Goal: Check status: Check status

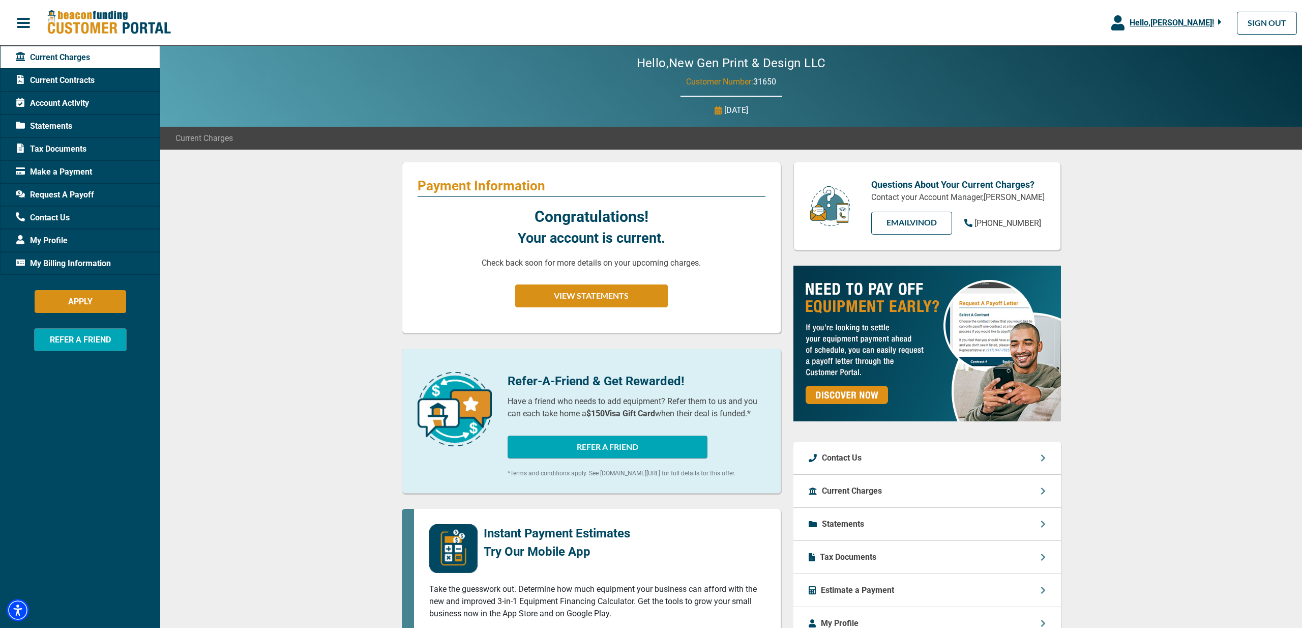
click at [75, 79] on span "Current Contracts" at bounding box center [55, 80] width 79 height 12
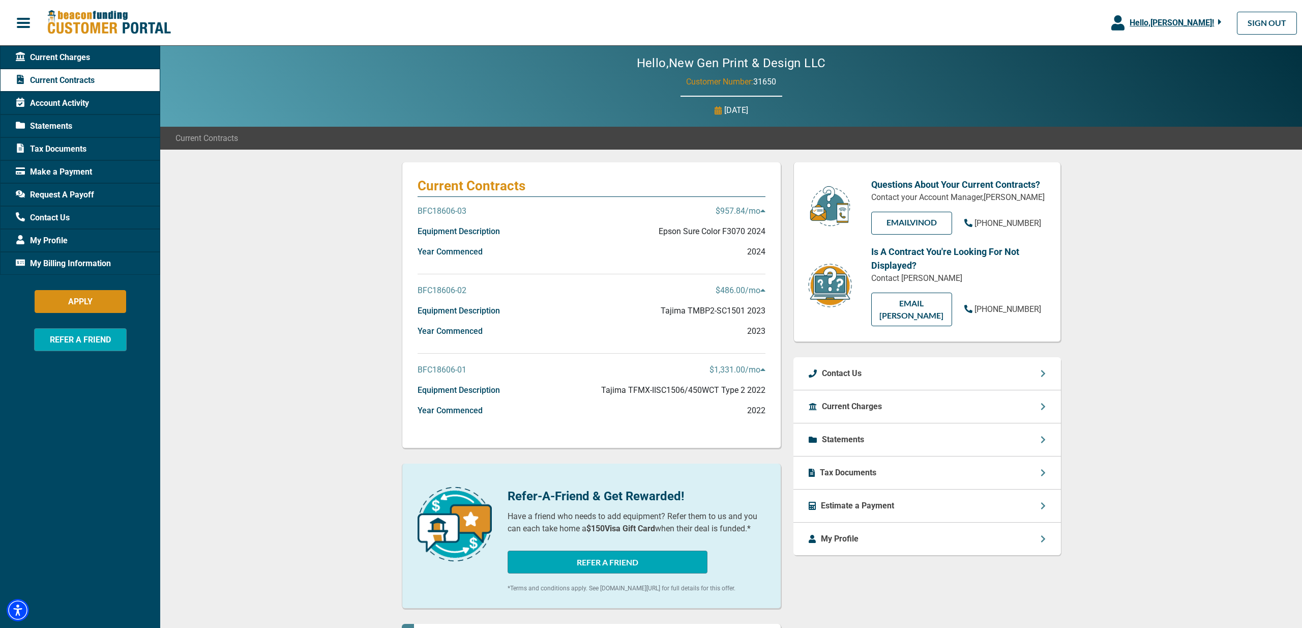
click at [447, 369] on p "BFC18606-01" at bounding box center [442, 370] width 49 height 12
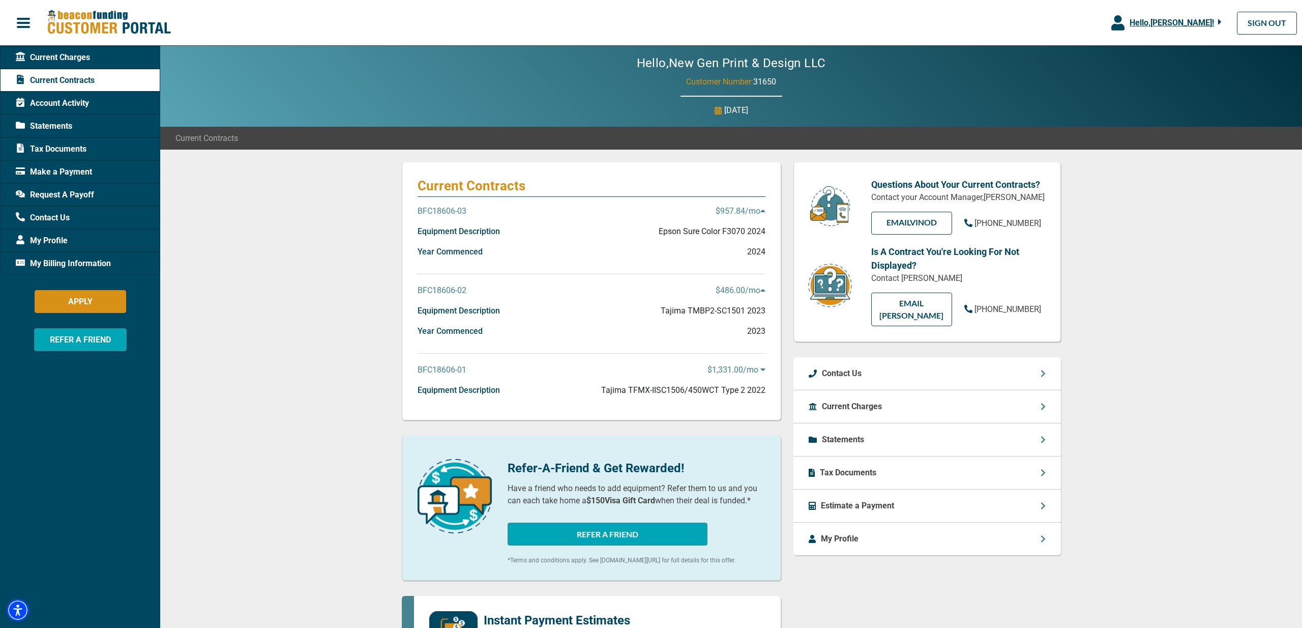
click at [447, 369] on p "BFC18606-01" at bounding box center [442, 370] width 49 height 12
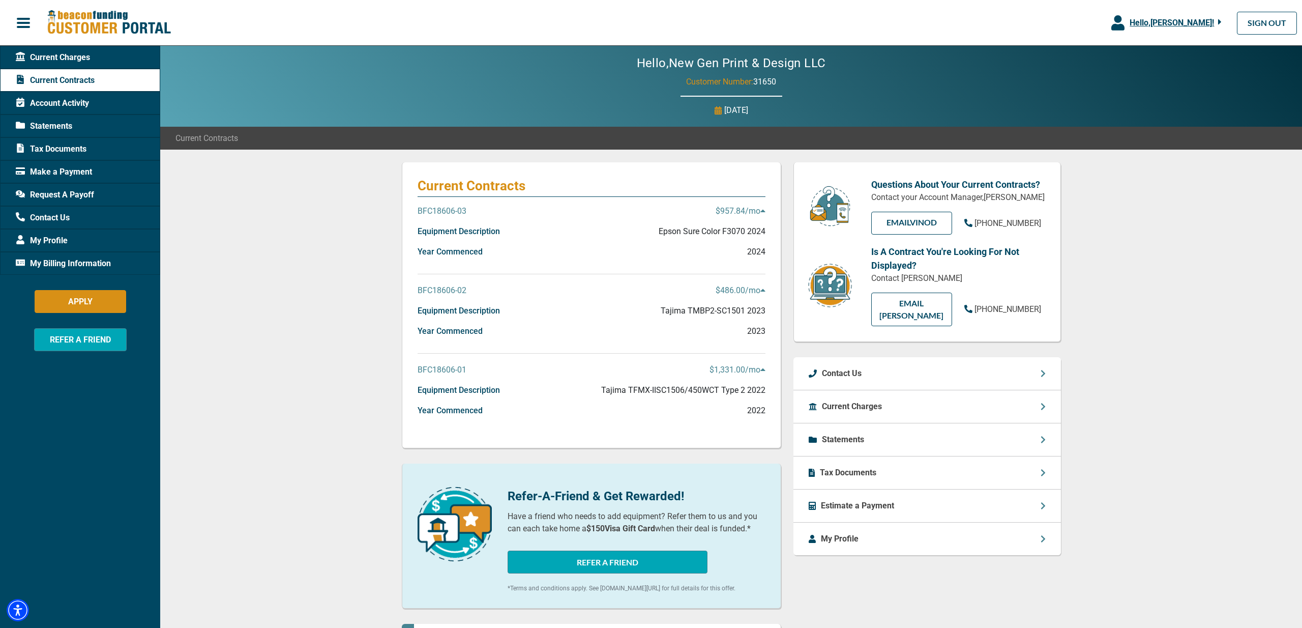
drag, startPoint x: 455, startPoint y: 408, endPoint x: 594, endPoint y: 402, distance: 139.5
click at [457, 408] on p "Year Commenced" at bounding box center [450, 410] width 65 height 12
click at [725, 367] on p "$1,331.00 /mo" at bounding box center [738, 370] width 56 height 12
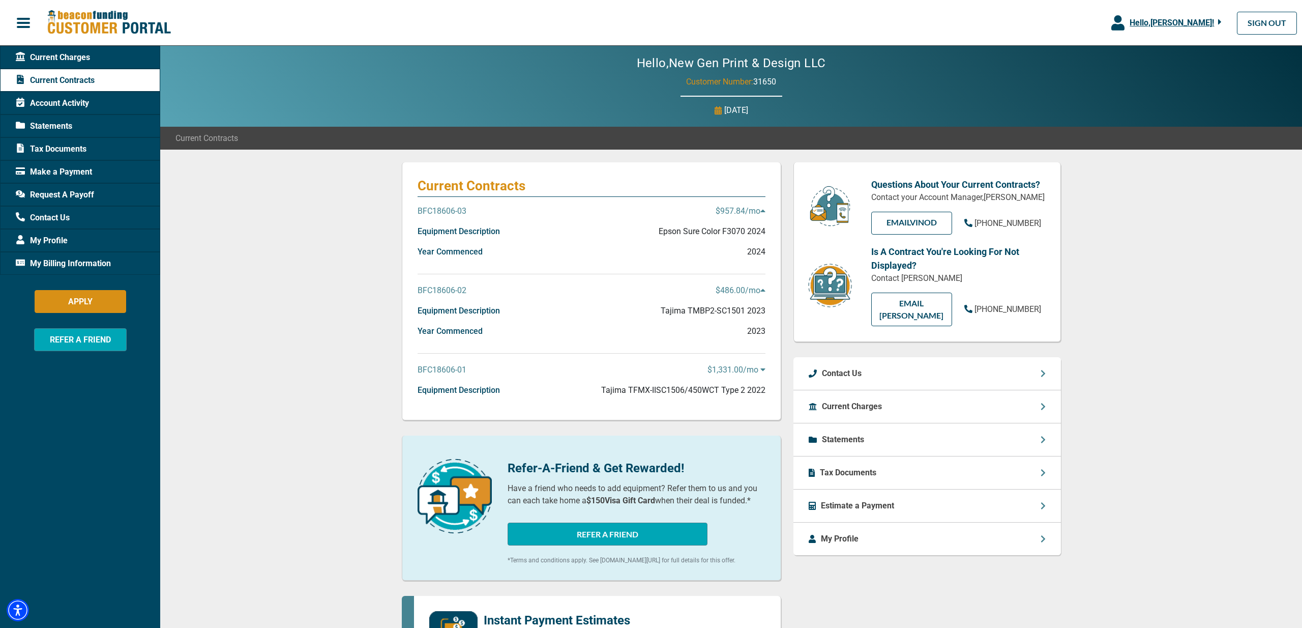
click at [731, 368] on p "$1,331.00 /mo" at bounding box center [737, 370] width 58 height 12
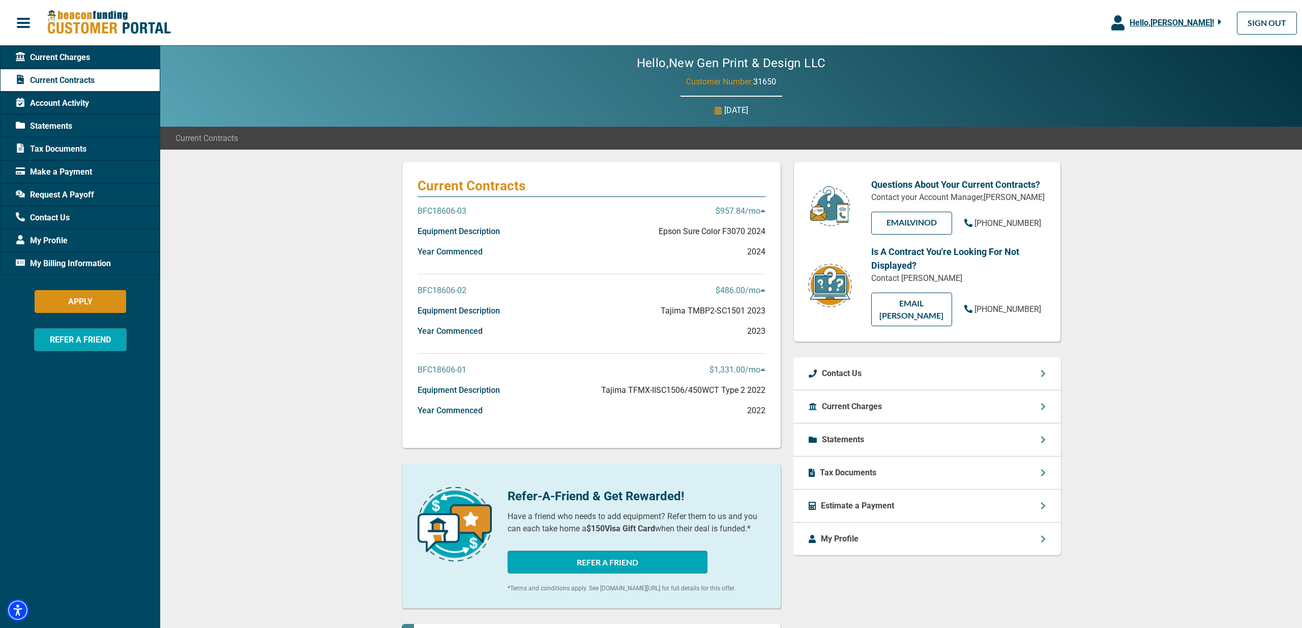
click at [760, 405] on p "2022" at bounding box center [756, 410] width 18 height 12
click at [688, 390] on p "Tajima TFMX-IISC1506/450WCT Type 2 2022" at bounding box center [683, 390] width 164 height 12
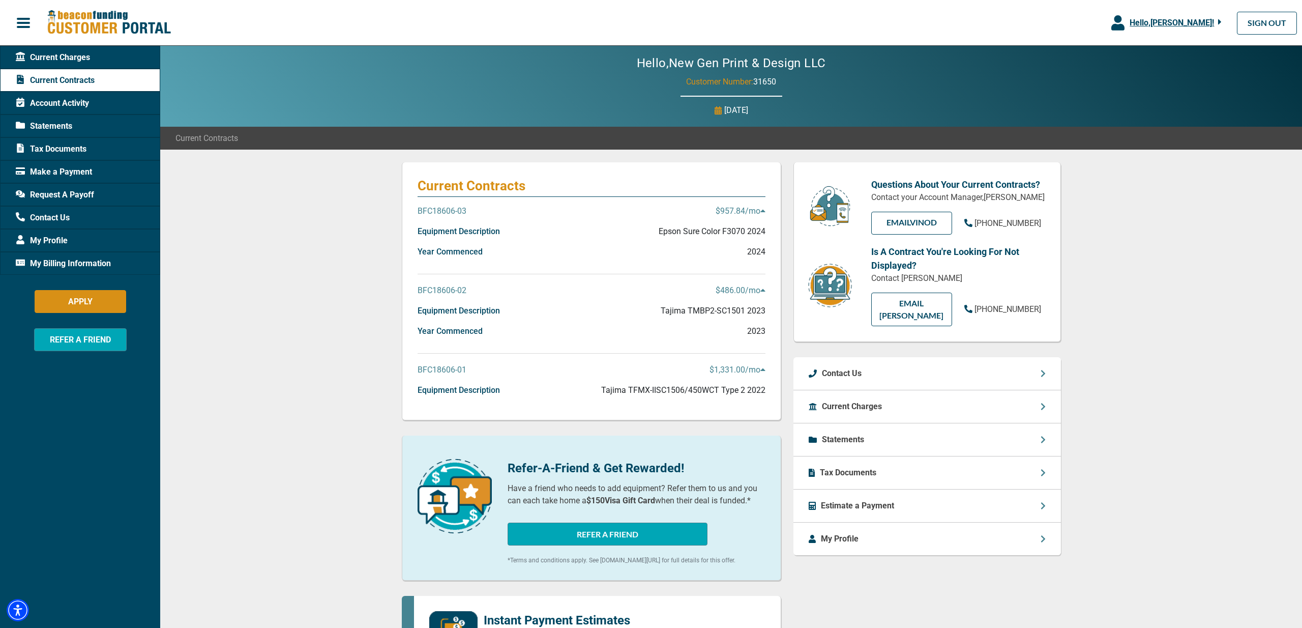
click at [517, 390] on div "Equipment Description Tajima TFMX-IISC1506/450WCT Type 2 2022" at bounding box center [592, 394] width 348 height 20
click at [452, 372] on p "BFC18606-01" at bounding box center [442, 370] width 49 height 12
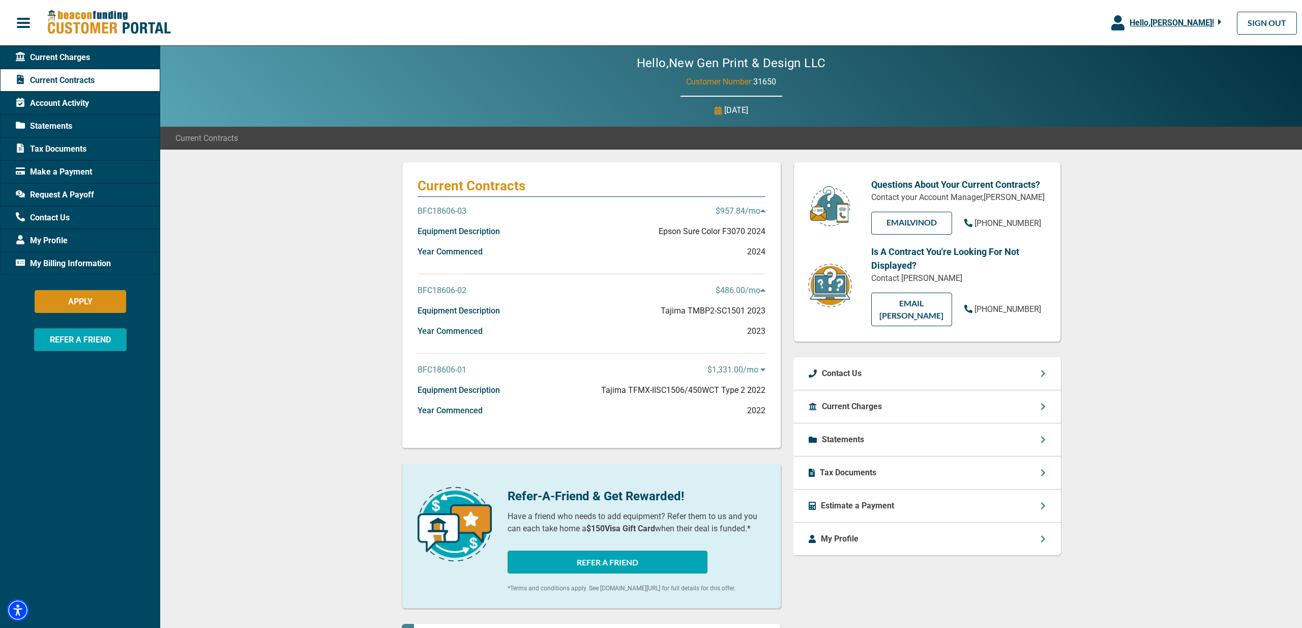
click at [445, 368] on p "BFC18606-01" at bounding box center [442, 370] width 49 height 12
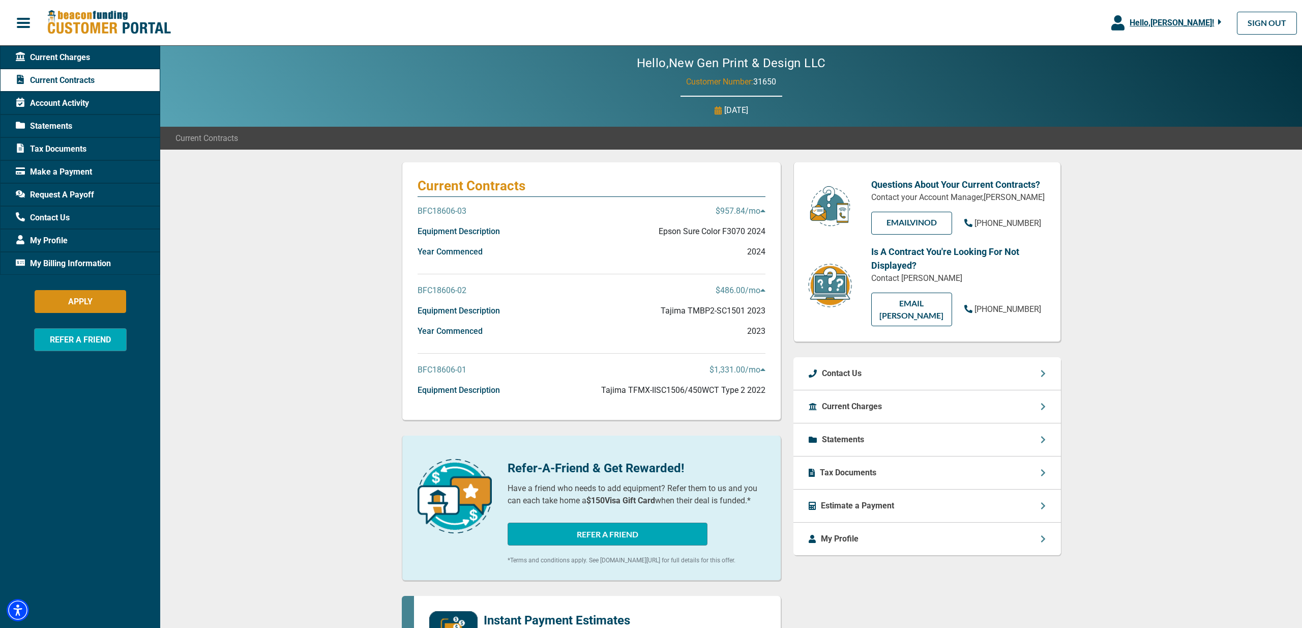
click at [445, 368] on p "BFC18606-01" at bounding box center [442, 370] width 49 height 12
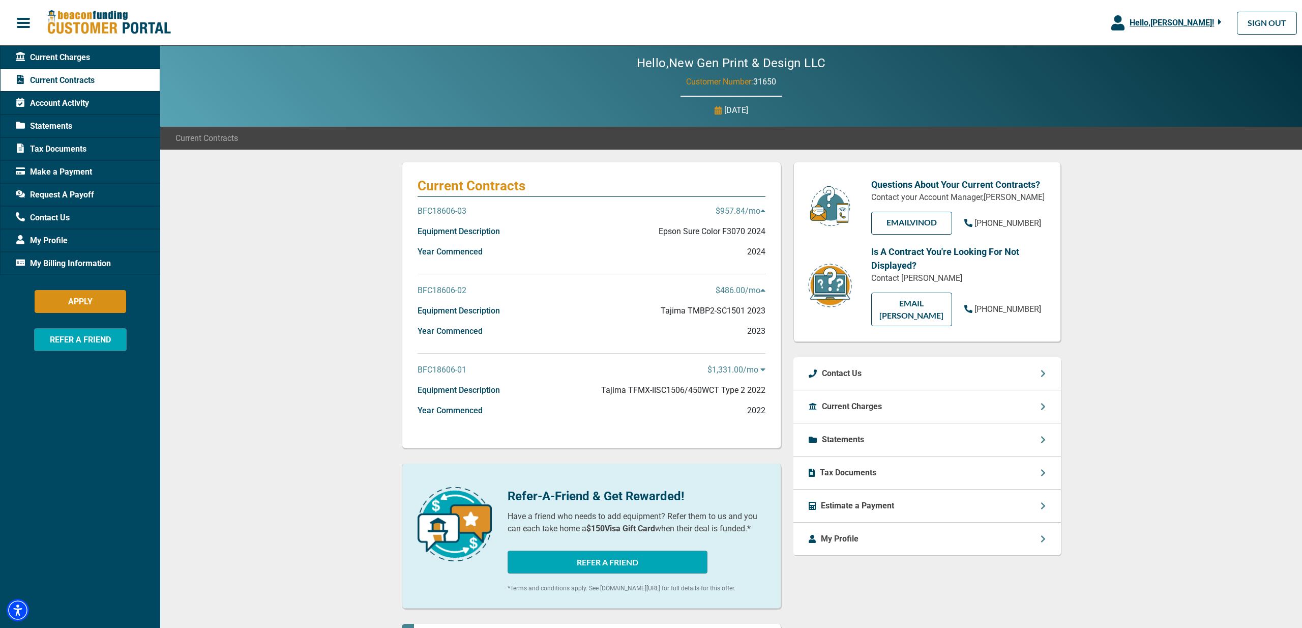
click at [49, 126] on span "Statements" at bounding box center [44, 126] width 56 height 12
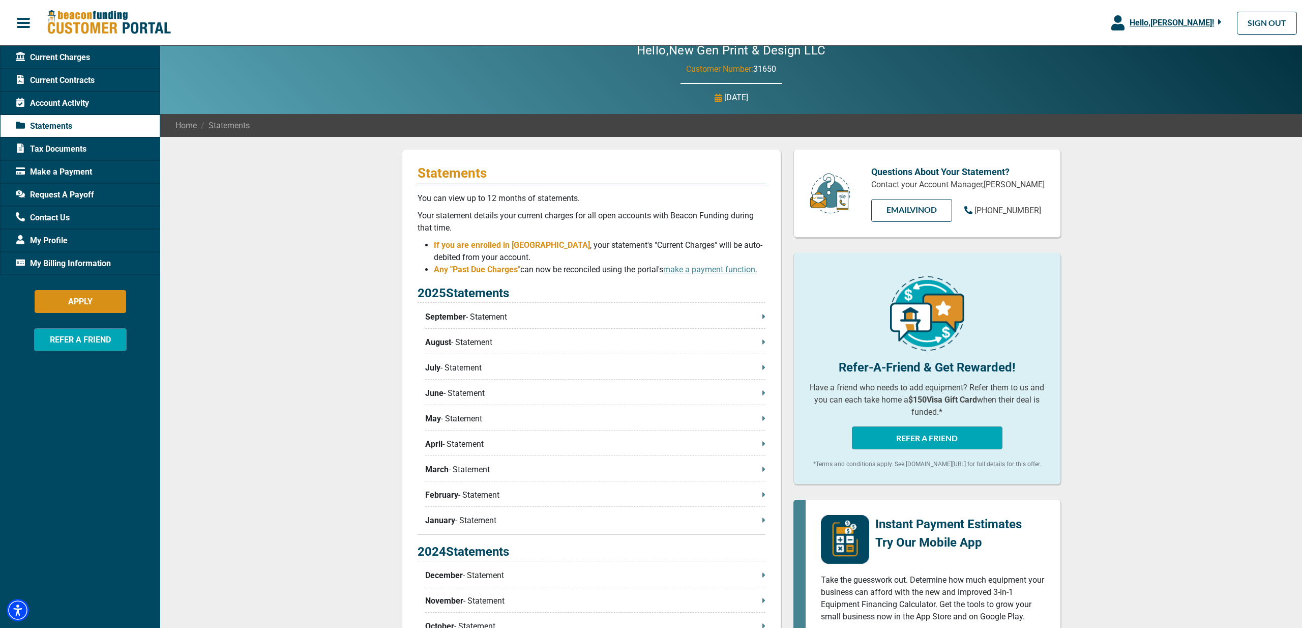
scroll to position [151, 0]
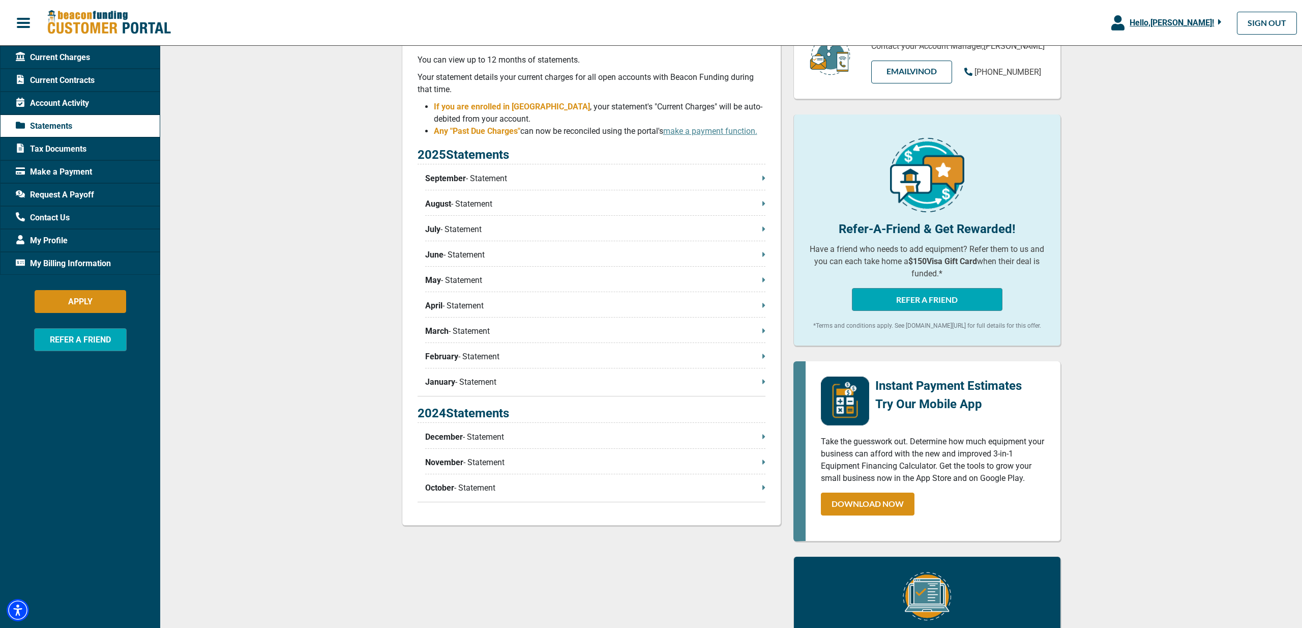
click at [60, 82] on span "Current Contracts" at bounding box center [55, 80] width 79 height 12
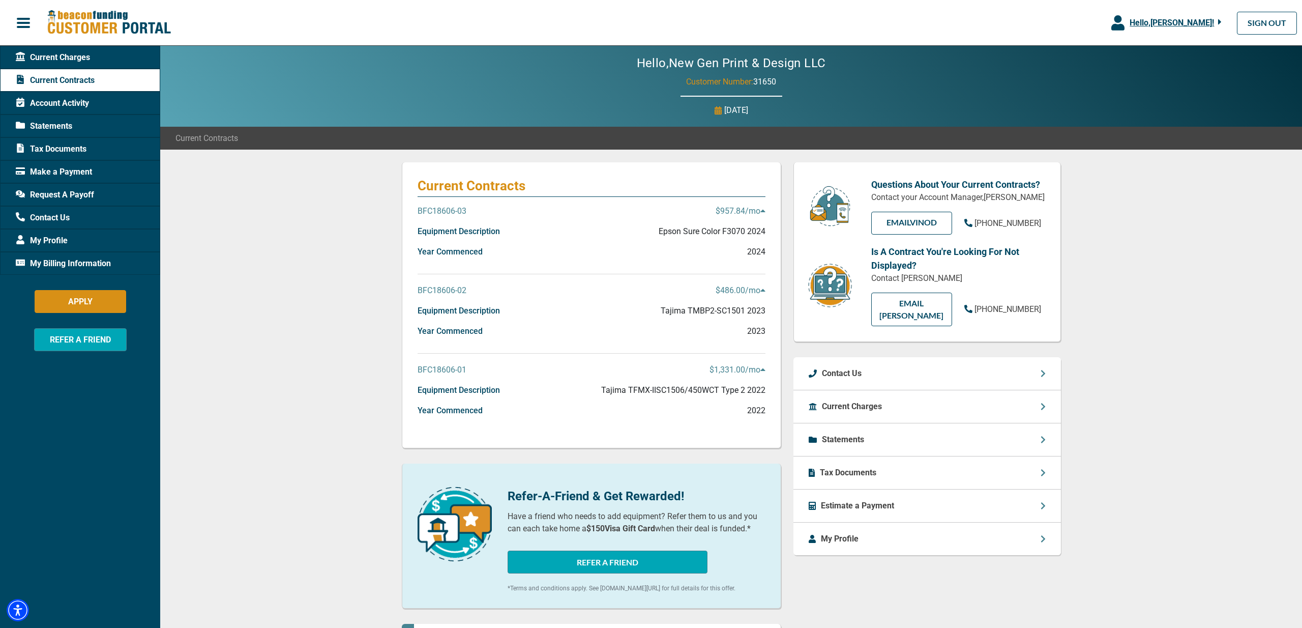
click at [60, 58] on span "Current Charges" at bounding box center [53, 57] width 74 height 12
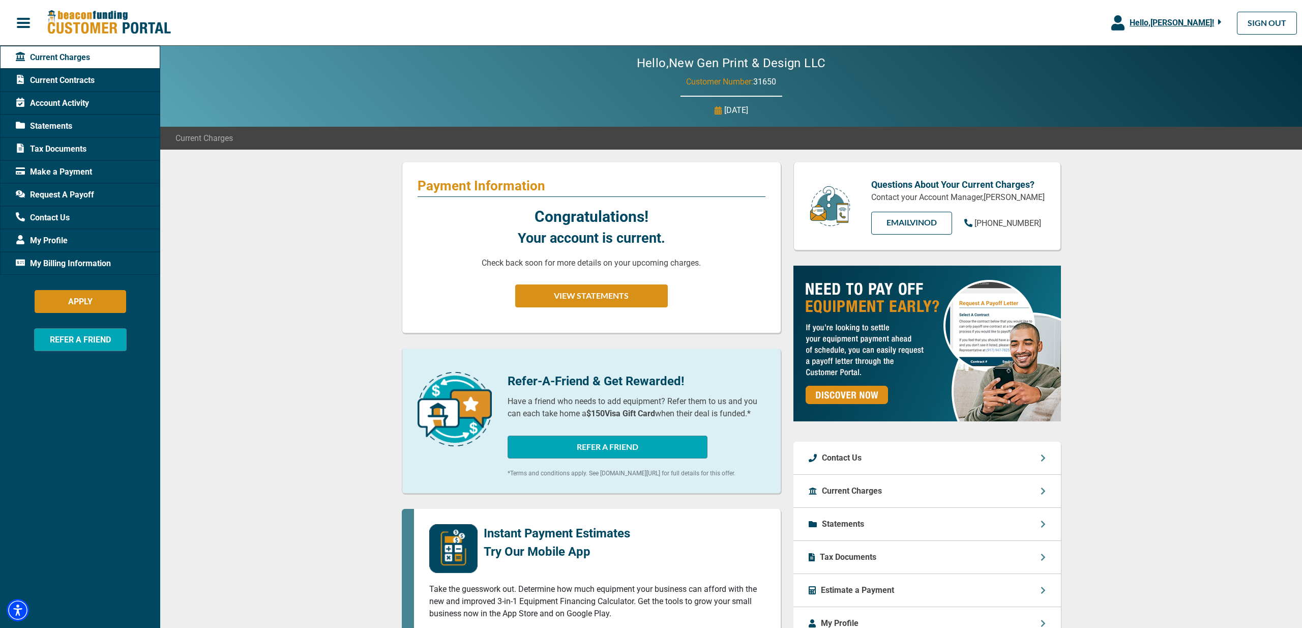
click at [65, 191] on span "Request A Payoff" at bounding box center [55, 195] width 78 height 12
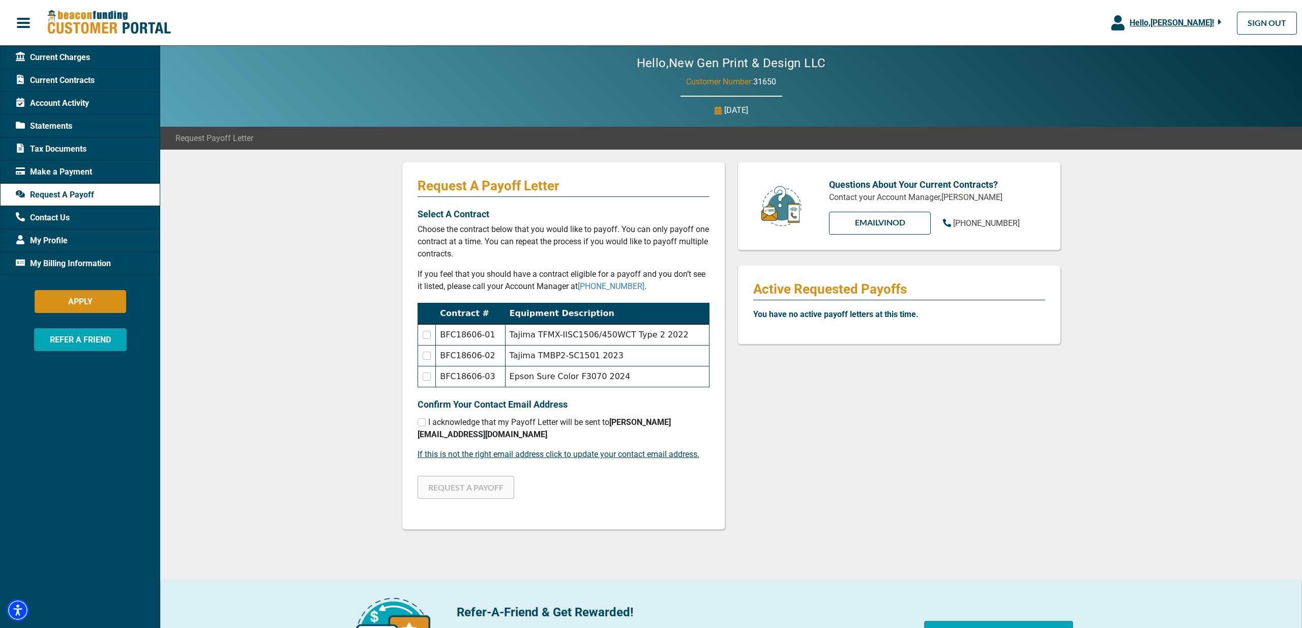
click at [63, 78] on span "Current Contracts" at bounding box center [55, 80] width 79 height 12
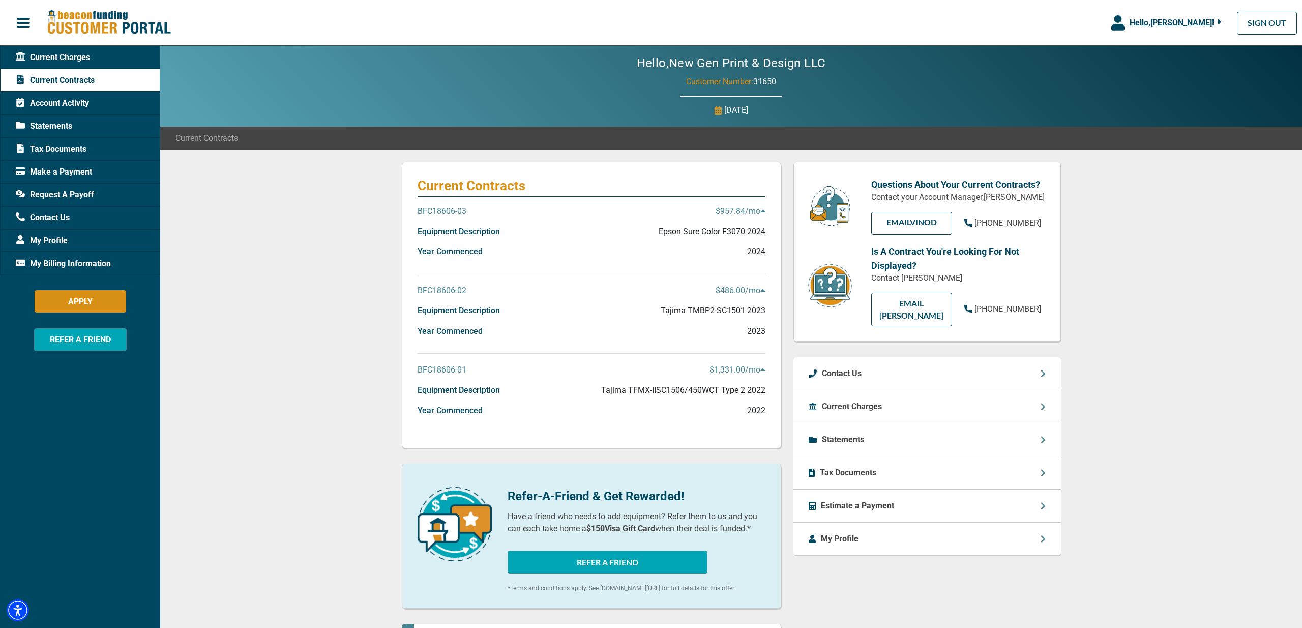
click at [444, 287] on p "BFC18606-02" at bounding box center [442, 290] width 49 height 12
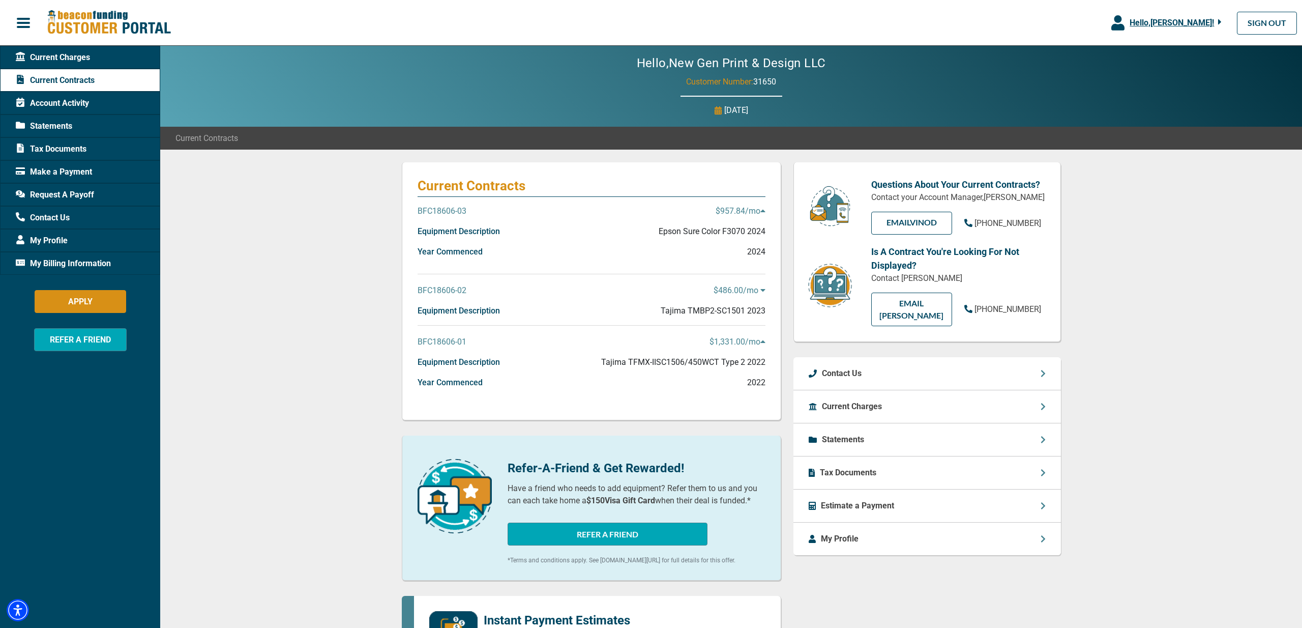
click at [444, 287] on p "BFC18606-02" at bounding box center [442, 290] width 49 height 12
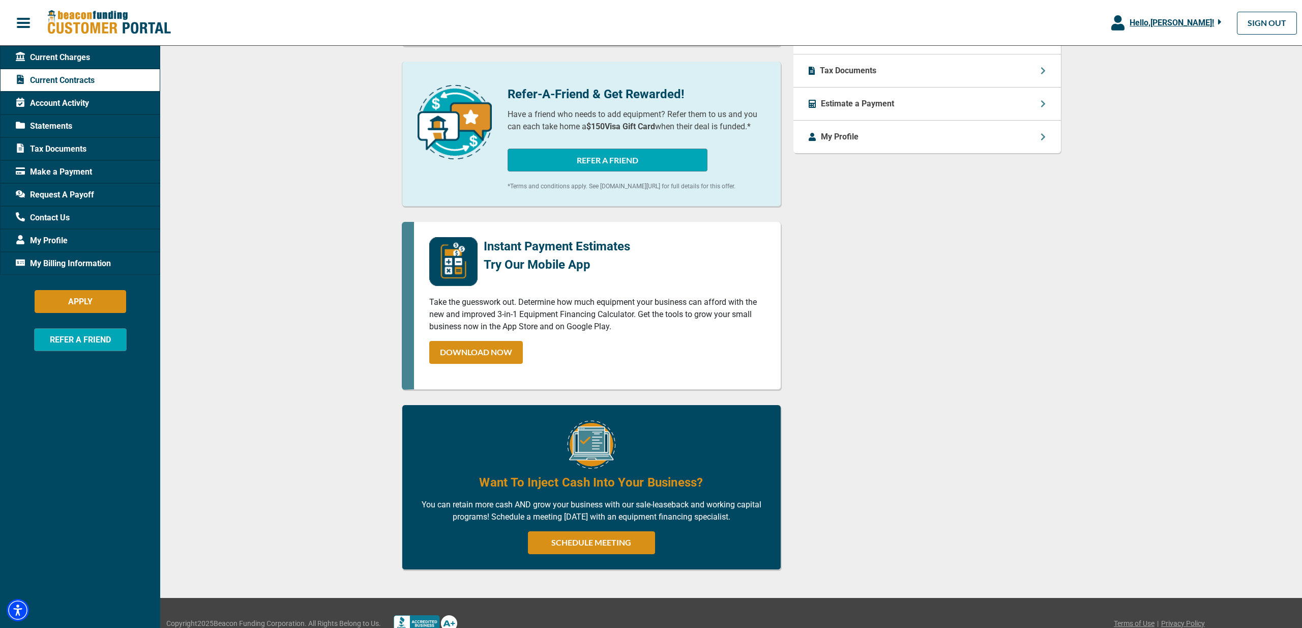
scroll to position [432, 0]
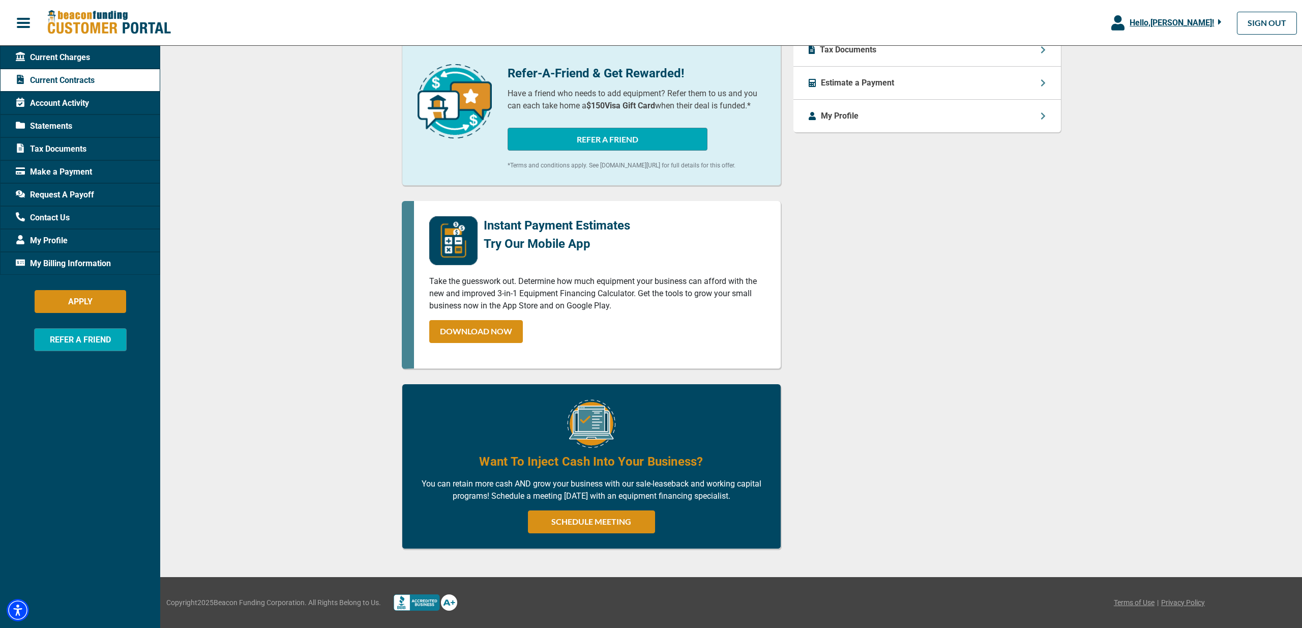
click at [24, 20] on span "button" at bounding box center [23, 22] width 15 height 15
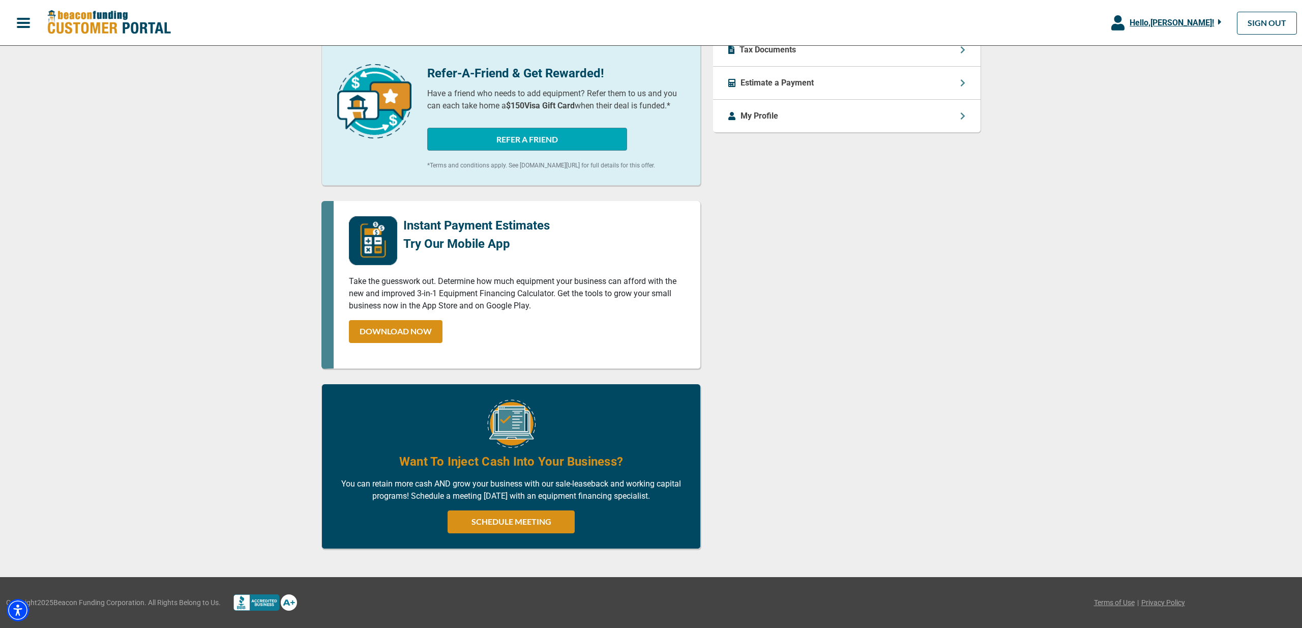
click at [24, 20] on span "button" at bounding box center [23, 22] width 15 height 15
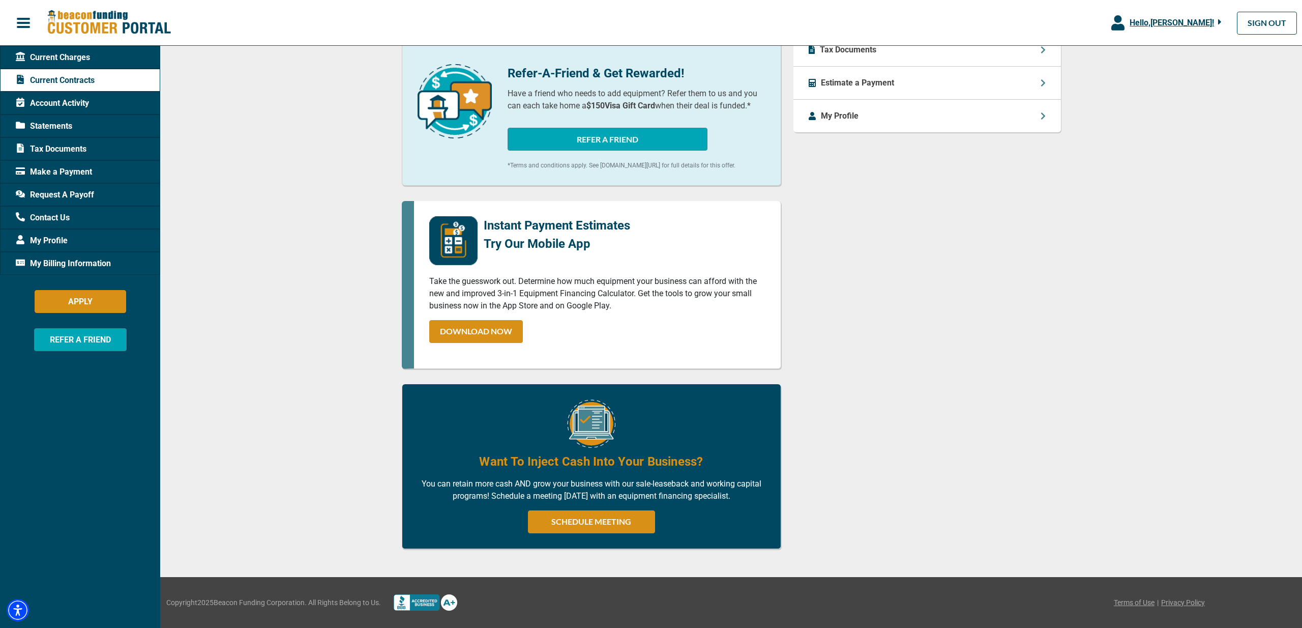
click at [46, 125] on span "Statements" at bounding box center [44, 126] width 56 height 12
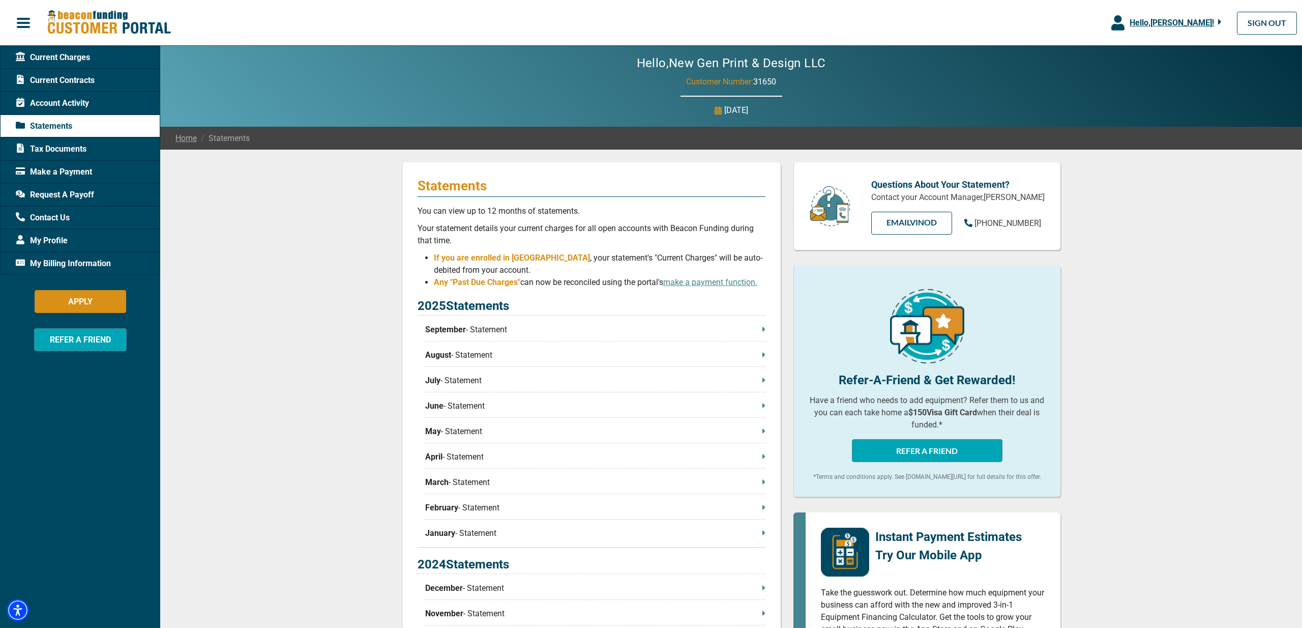
click at [185, 283] on div "Statements You can view up to 12 months of statements. Your statement details y…" at bounding box center [731, 531] width 1142 height 763
